Goal: Use online tool/utility: Utilize a website feature to perform a specific function

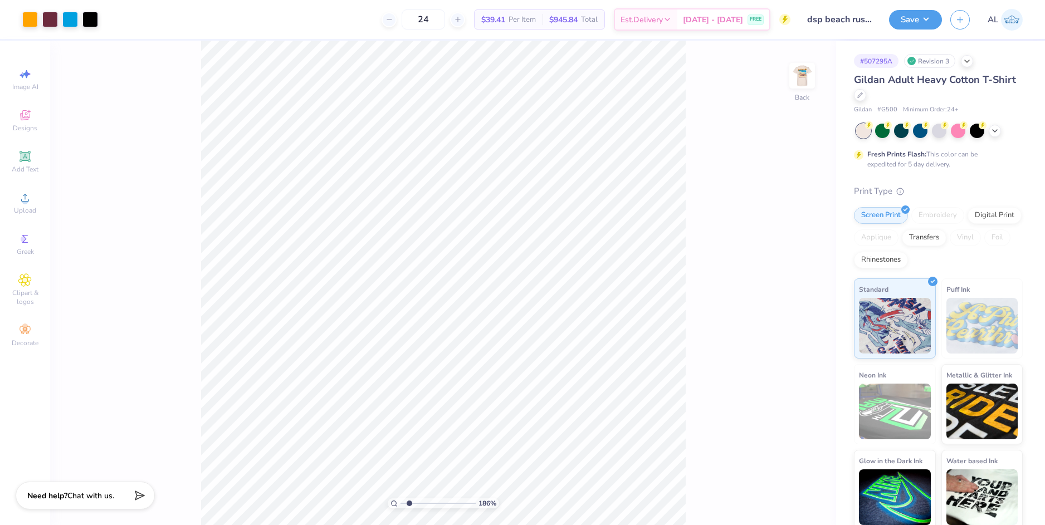
drag, startPoint x: 433, startPoint y: 501, endPoint x: 409, endPoint y: 500, distance: 23.4
click at [409, 500] on input "range" at bounding box center [437, 503] width 75 height 10
drag, startPoint x: 410, startPoint y: 502, endPoint x: 390, endPoint y: 502, distance: 19.5
type input "1"
click at [400, 502] on input "range" at bounding box center [437, 503] width 75 height 10
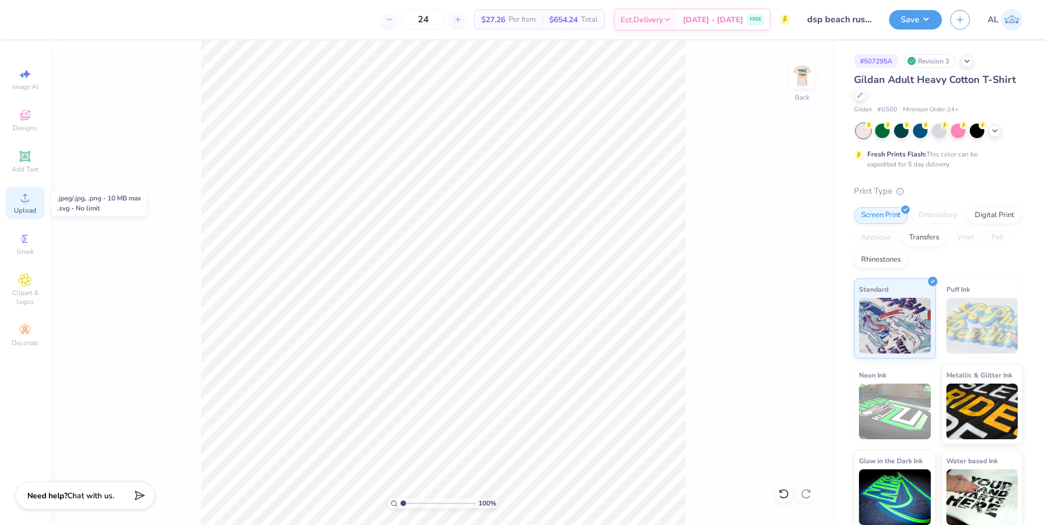
click at [30, 197] on icon at bounding box center [24, 197] width 13 height 13
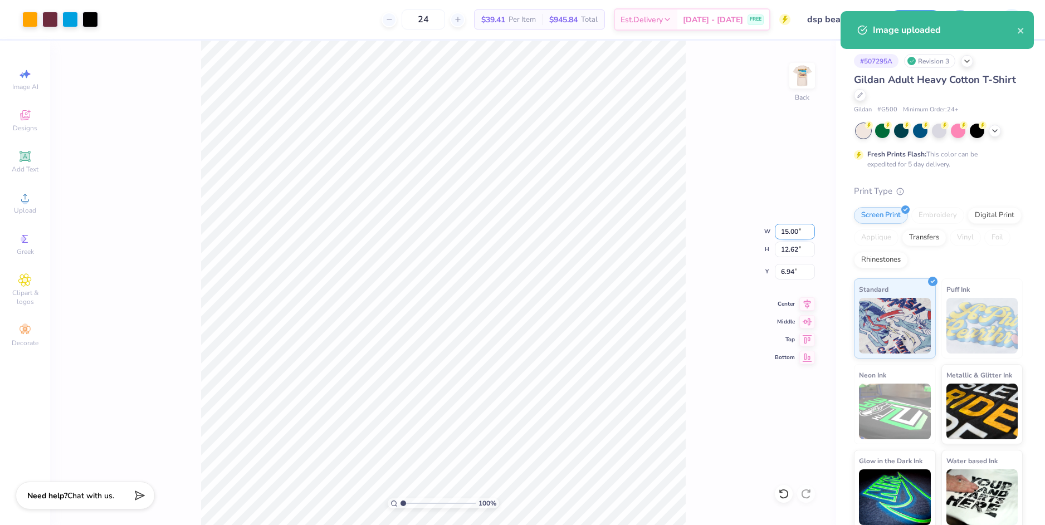
click at [795, 233] on input "15.00" at bounding box center [795, 232] width 40 height 16
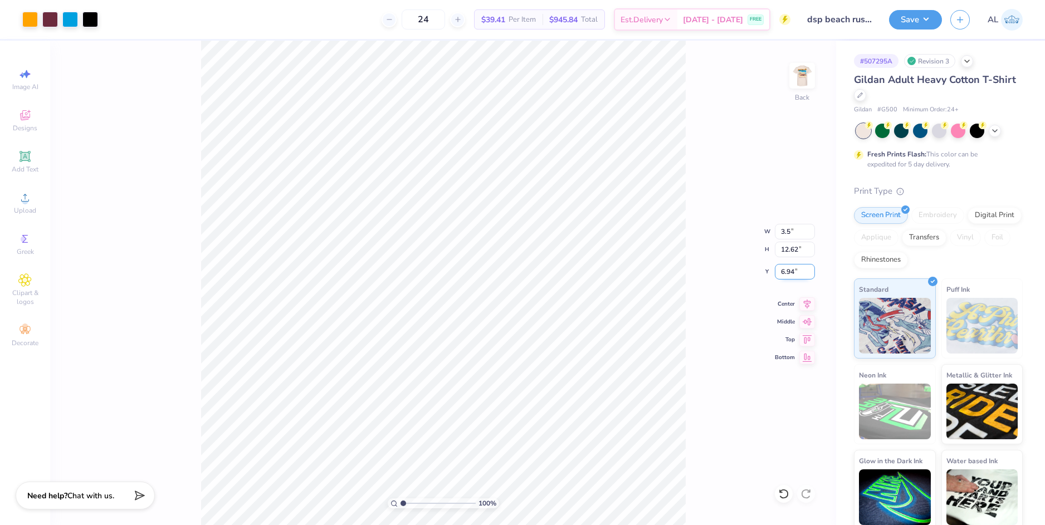
click at [780, 267] on input "6.94" at bounding box center [795, 272] width 40 height 16
type input "3.50"
type input "2.94"
click at [786, 270] on input "11.78" at bounding box center [795, 272] width 40 height 16
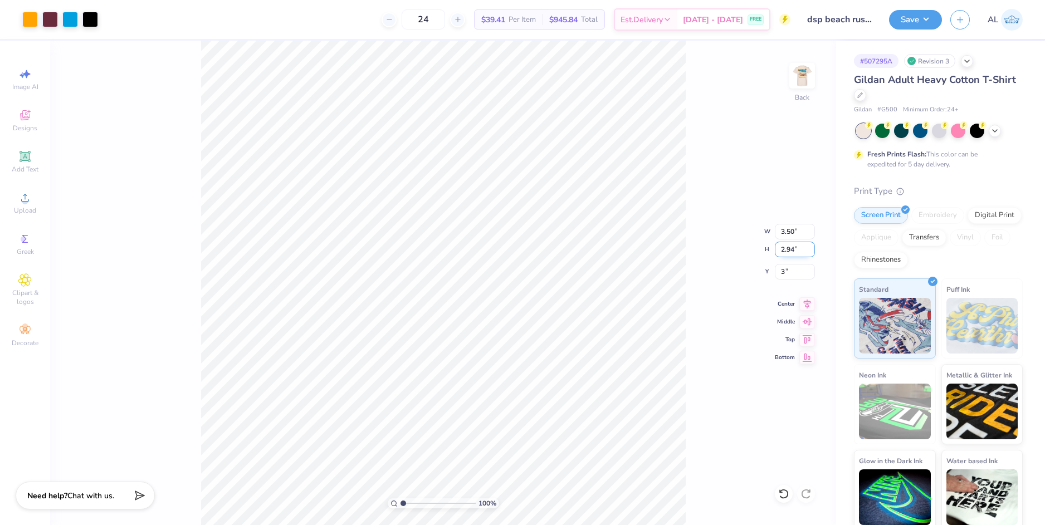
click at [786, 255] on input "2.94" at bounding box center [795, 250] width 40 height 16
type input "3.00"
click at [795, 77] on img at bounding box center [802, 75] width 45 height 45
click at [688, 390] on div "100 % Front" at bounding box center [443, 283] width 786 height 485
click at [793, 280] on input "2.99" at bounding box center [795, 281] width 40 height 16
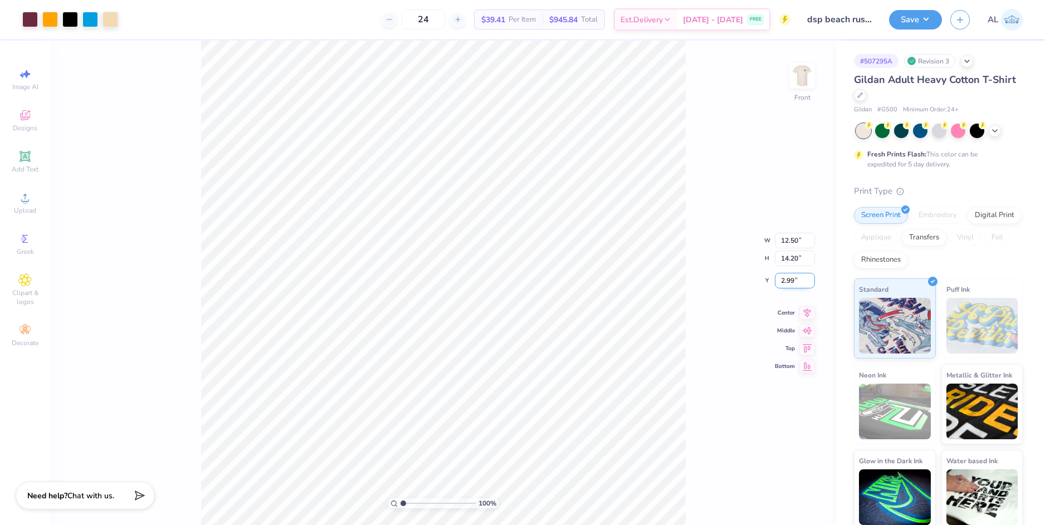
click at [793, 280] on input "2.99" at bounding box center [795, 281] width 40 height 16
click at [788, 281] on input "2.99" at bounding box center [795, 281] width 40 height 16
click at [788, 257] on div "100 % Front W 12.50 12.50 " H 14.20 14.20 " Y 3 3 " Center Middle Top Bottom" at bounding box center [443, 283] width 786 height 485
type input "3.00"
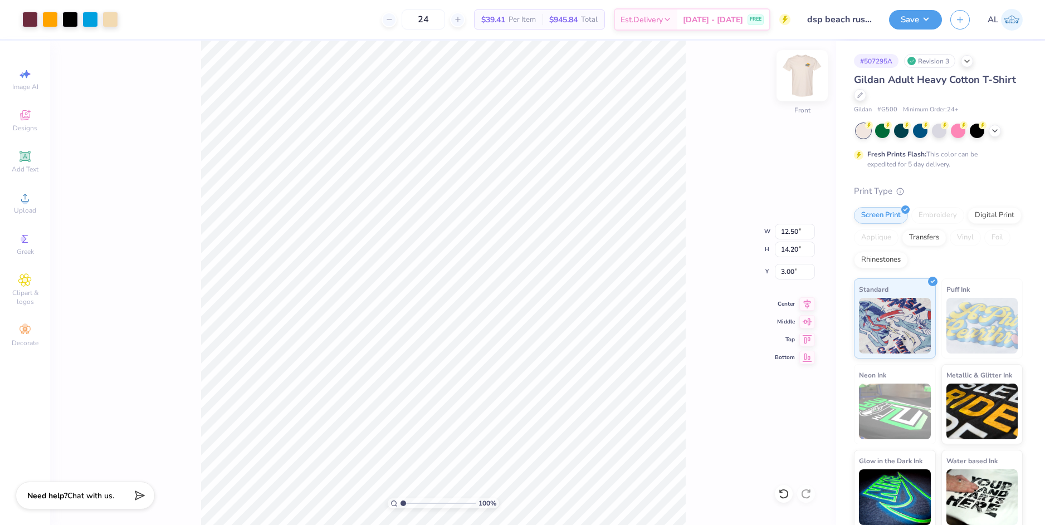
click at [811, 82] on img at bounding box center [802, 75] width 45 height 45
drag, startPoint x: 801, startPoint y: 74, endPoint x: 686, endPoint y: 255, distance: 214.4
click at [802, 74] on img at bounding box center [802, 76] width 22 height 22
type input "3.05"
click at [418, 502] on input "range" at bounding box center [437, 503] width 75 height 10
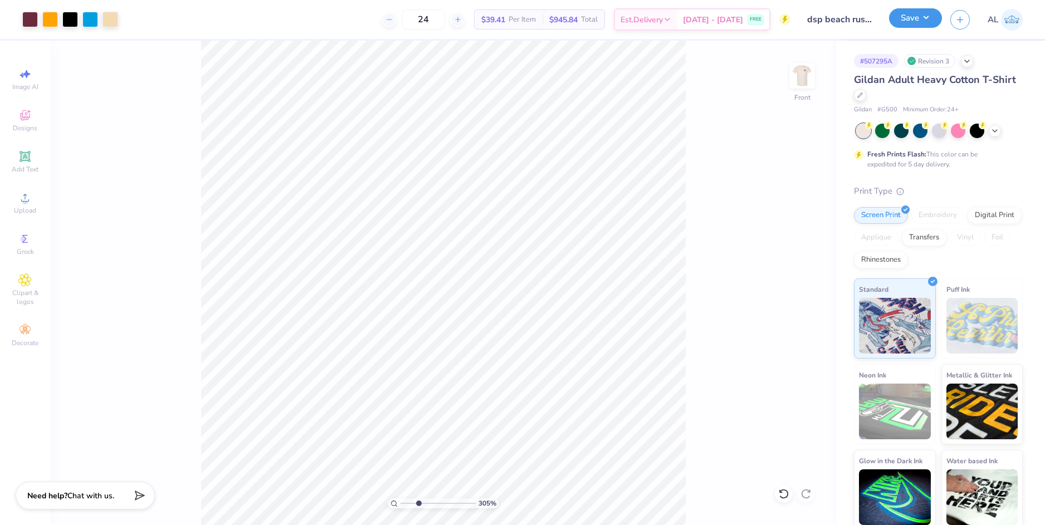
click at [905, 23] on button "Save" at bounding box center [915, 17] width 53 height 19
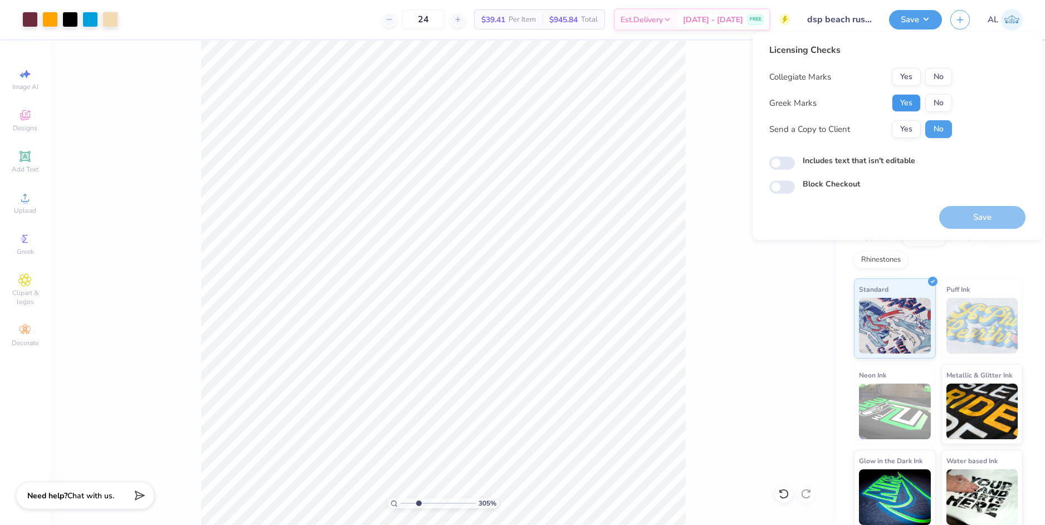
click at [908, 104] on button "Yes" at bounding box center [906, 103] width 29 height 18
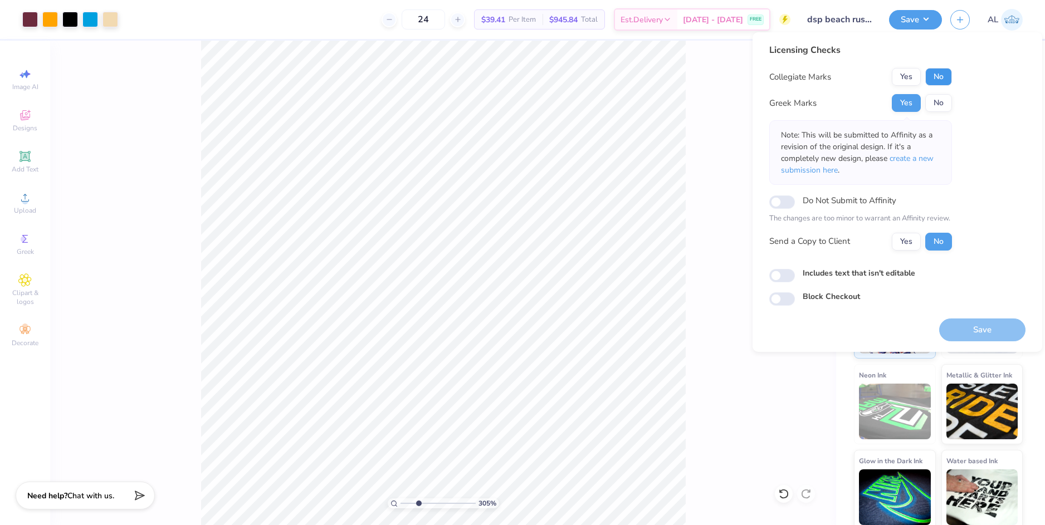
click at [937, 76] on button "No" at bounding box center [938, 77] width 27 height 18
click at [900, 238] on button "Yes" at bounding box center [906, 242] width 29 height 18
click at [967, 334] on button "Save" at bounding box center [982, 330] width 86 height 23
